Goal: Information Seeking & Learning: Check status

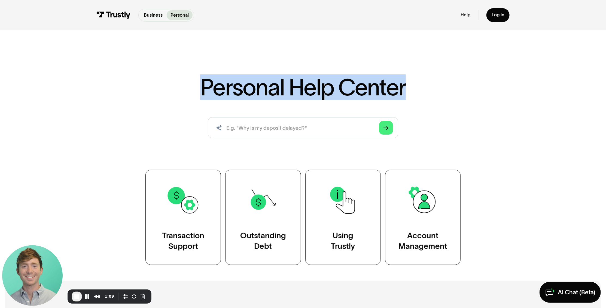
drag, startPoint x: 406, startPoint y: 89, endPoint x: 204, endPoint y: 95, distance: 202.1
click at [204, 95] on h1 "Personal Help Center" at bounding box center [303, 87] width 206 height 23
click at [322, 90] on h1 "Personal Help Center" at bounding box center [303, 87] width 206 height 23
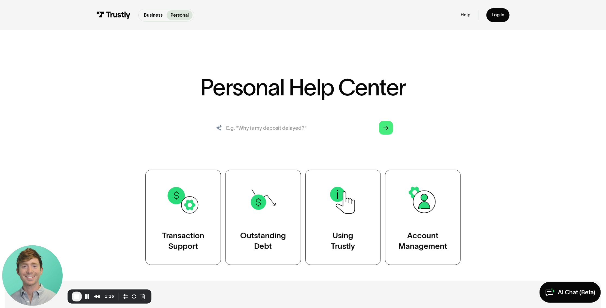
click at [291, 130] on input "search" at bounding box center [303, 127] width 190 height 21
type input "How do i track my transaction status?"
click at [388, 126] on icon "Arrow Right" at bounding box center [385, 127] width 5 height 5
